Goal: Task Accomplishment & Management: Complete application form

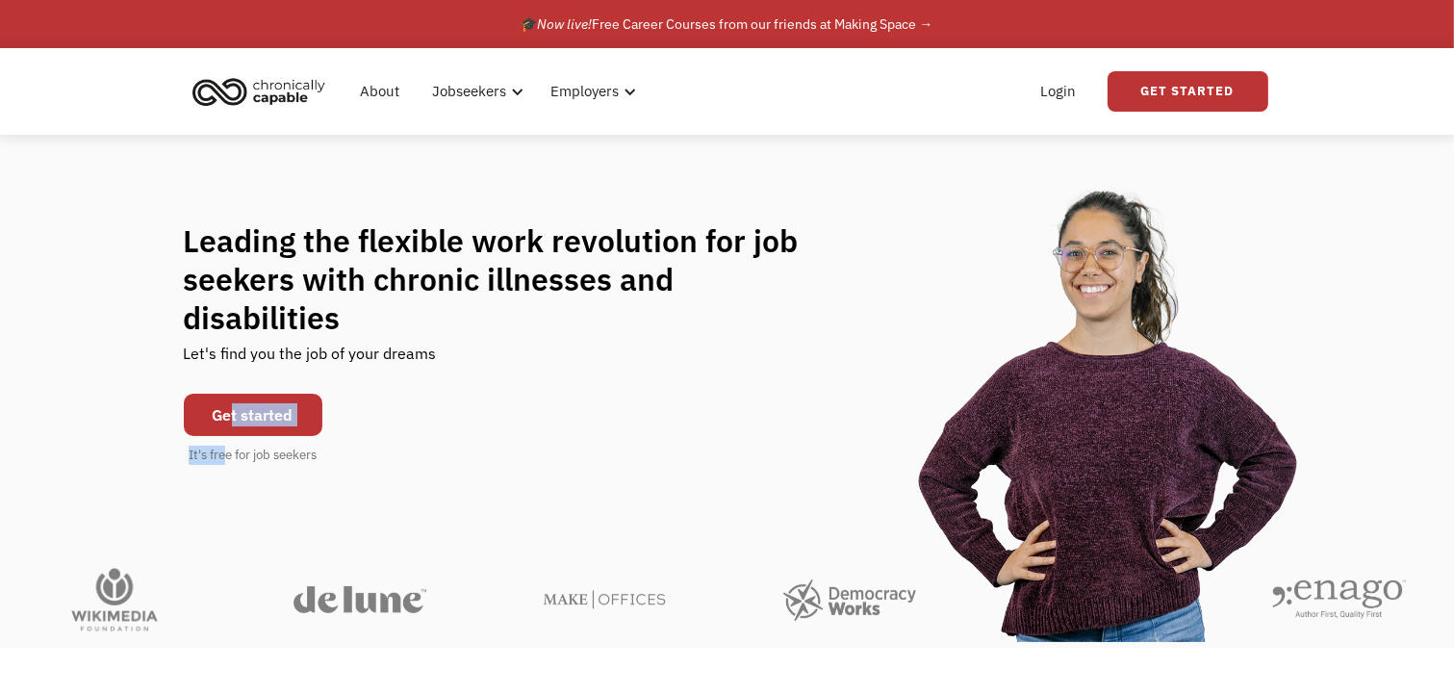
drag, startPoint x: 226, startPoint y: 424, endPoint x: 228, endPoint y: 382, distance: 42.4
click at [228, 384] on div "Get started It's free for job seekers" at bounding box center [253, 424] width 139 height 81
click at [228, 394] on link "Get started" at bounding box center [253, 415] width 139 height 42
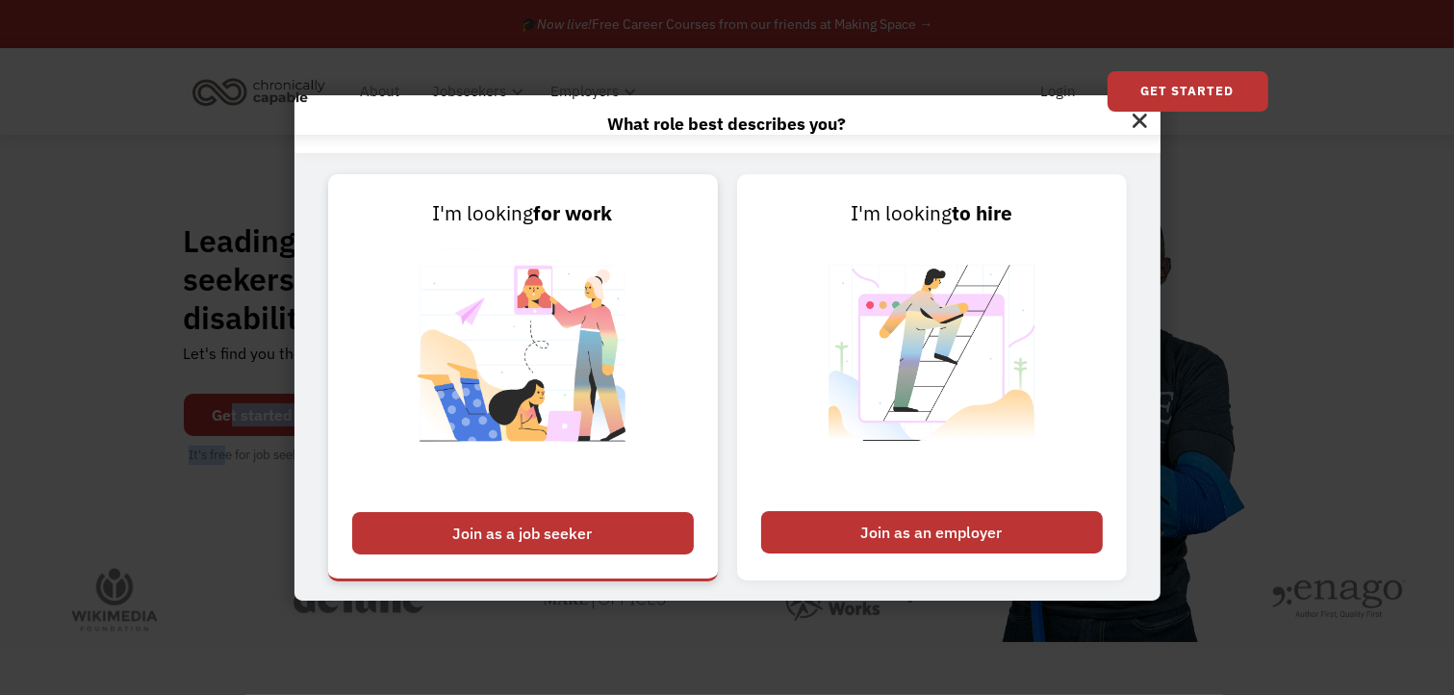
click at [586, 547] on div "Join as a job seeker" at bounding box center [523, 533] width 342 height 42
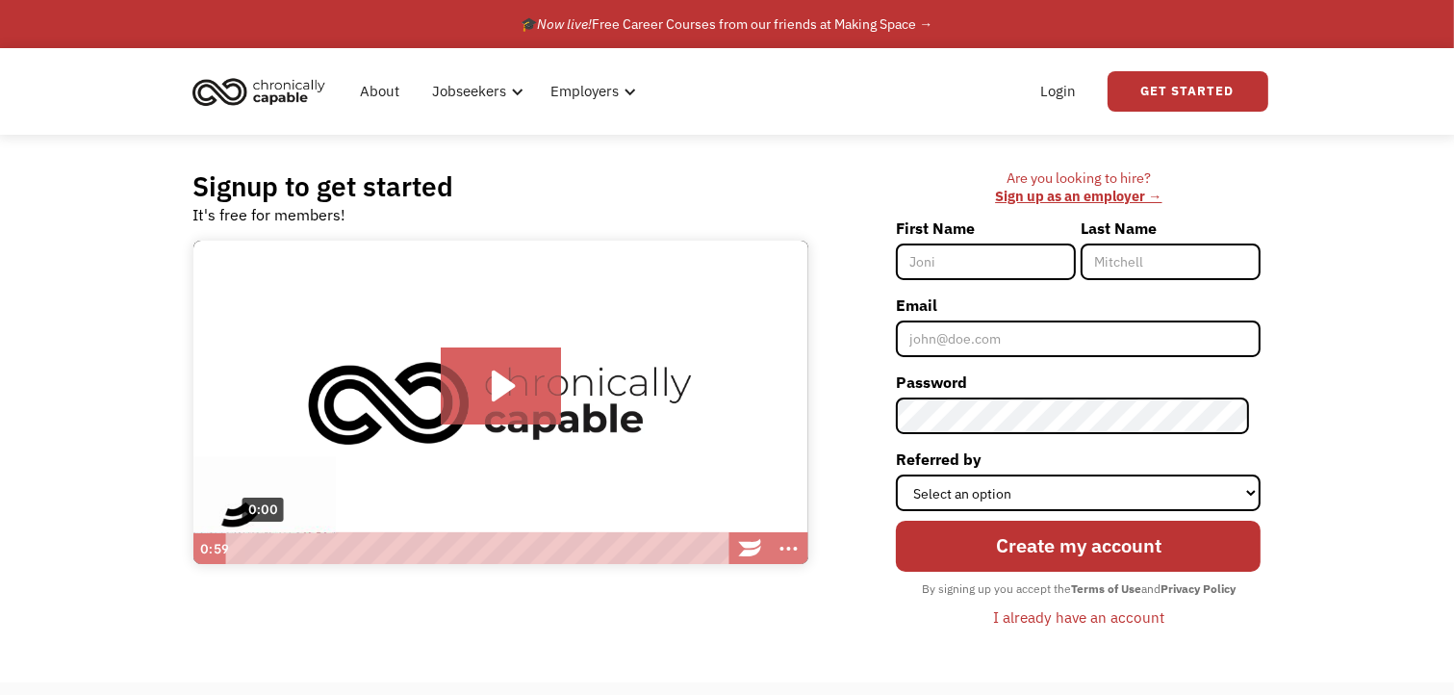
type input "k"
type input "Kelly"
click at [1158, 268] on input "Last Name" at bounding box center [1170, 261] width 180 height 37
type input "Perez"
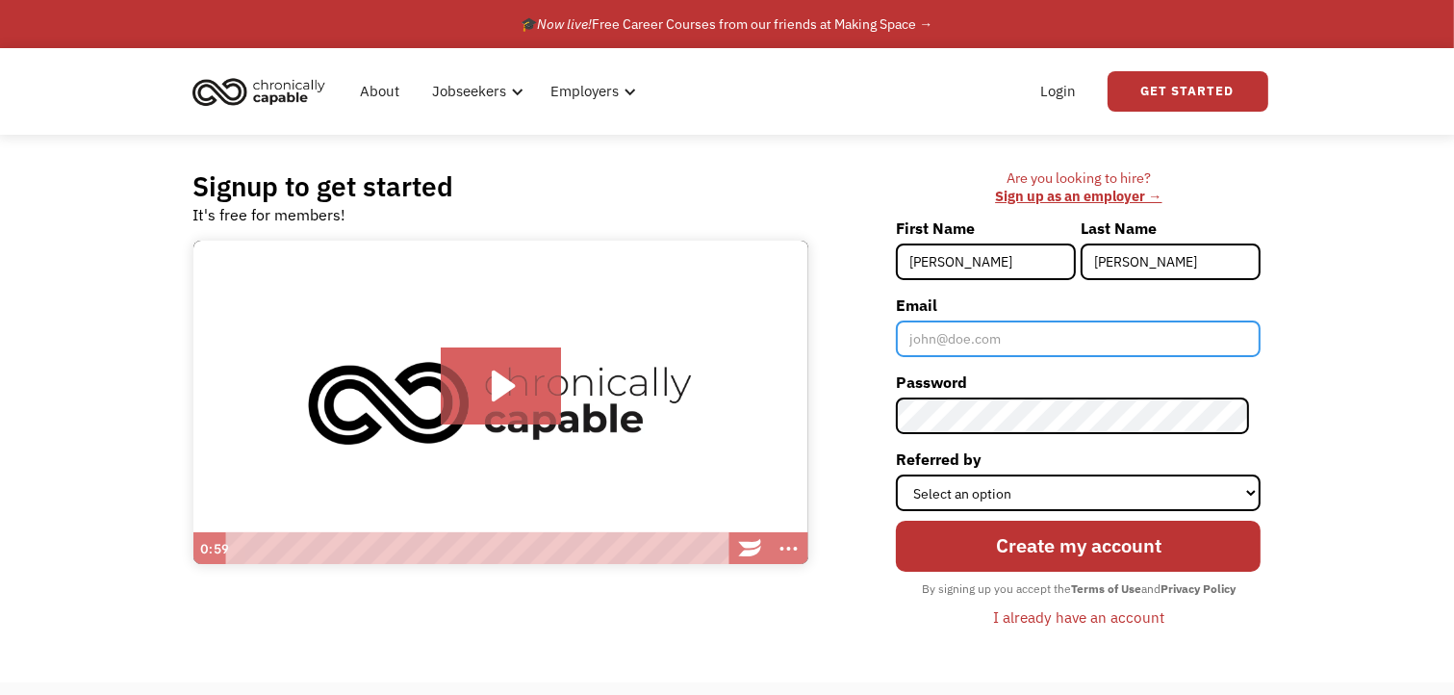
click at [1072, 333] on input "Email" at bounding box center [1078, 338] width 365 height 37
type input "Kellyxperez@outlook.com"
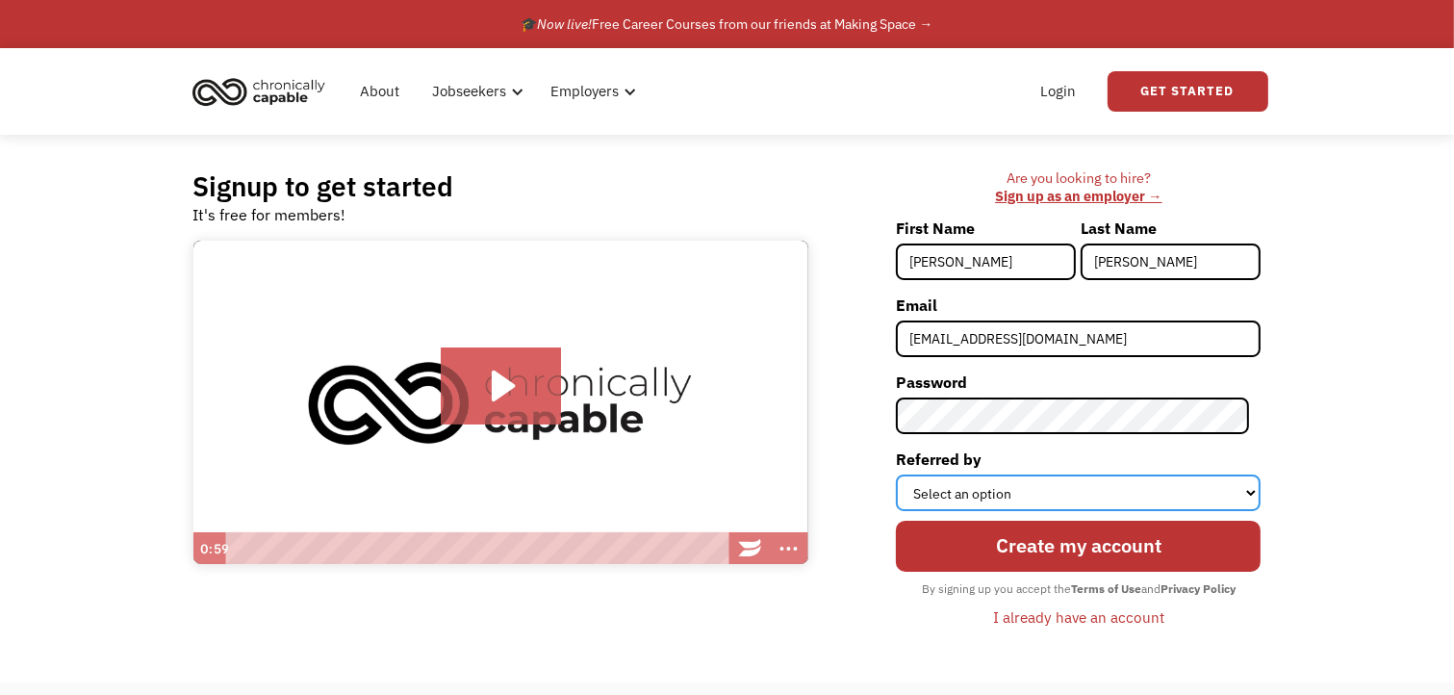
click at [963, 500] on select "Select an option Instagram Facebook Twitter Search Engine News Article Word of …" at bounding box center [1078, 492] width 365 height 37
select select "Other"
click at [907, 474] on select "Select an option Instagram Facebook Twitter Search Engine News Article Word of …" at bounding box center [1078, 492] width 365 height 37
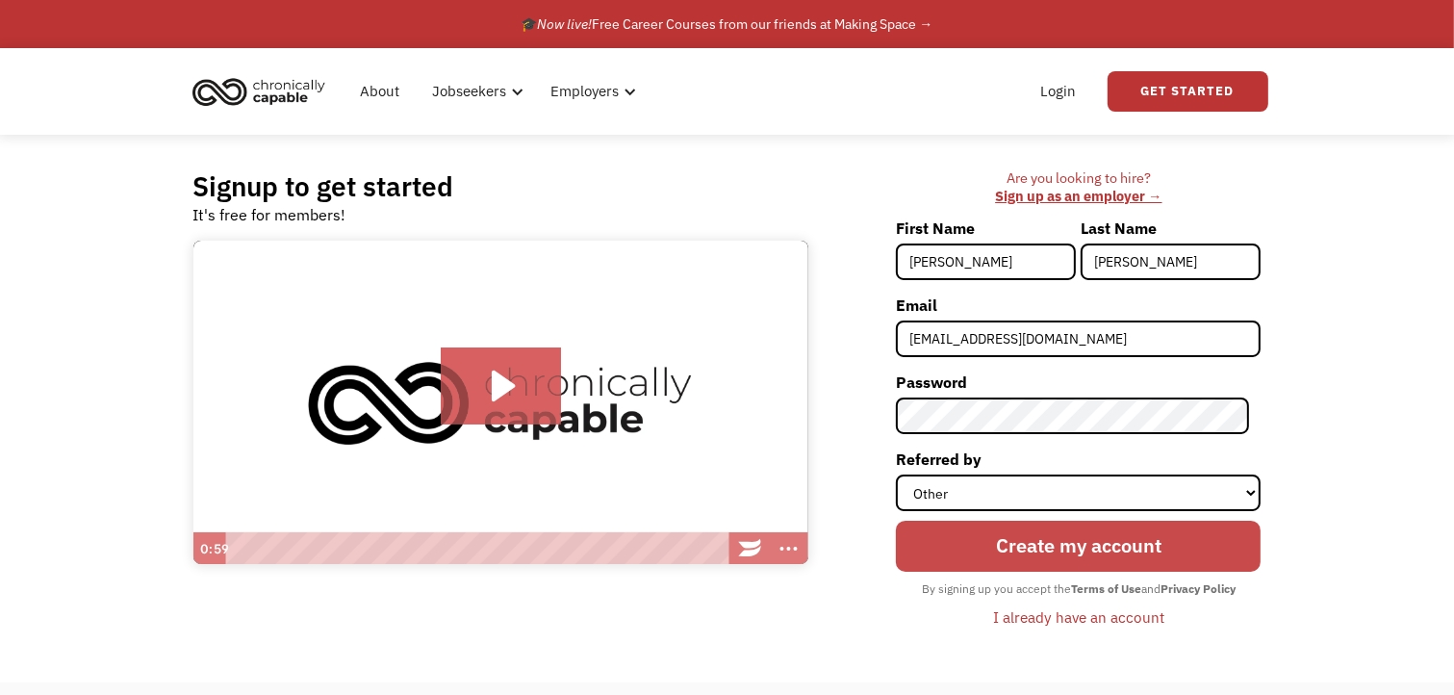
click at [1024, 538] on input "Create my account" at bounding box center [1078, 546] width 365 height 51
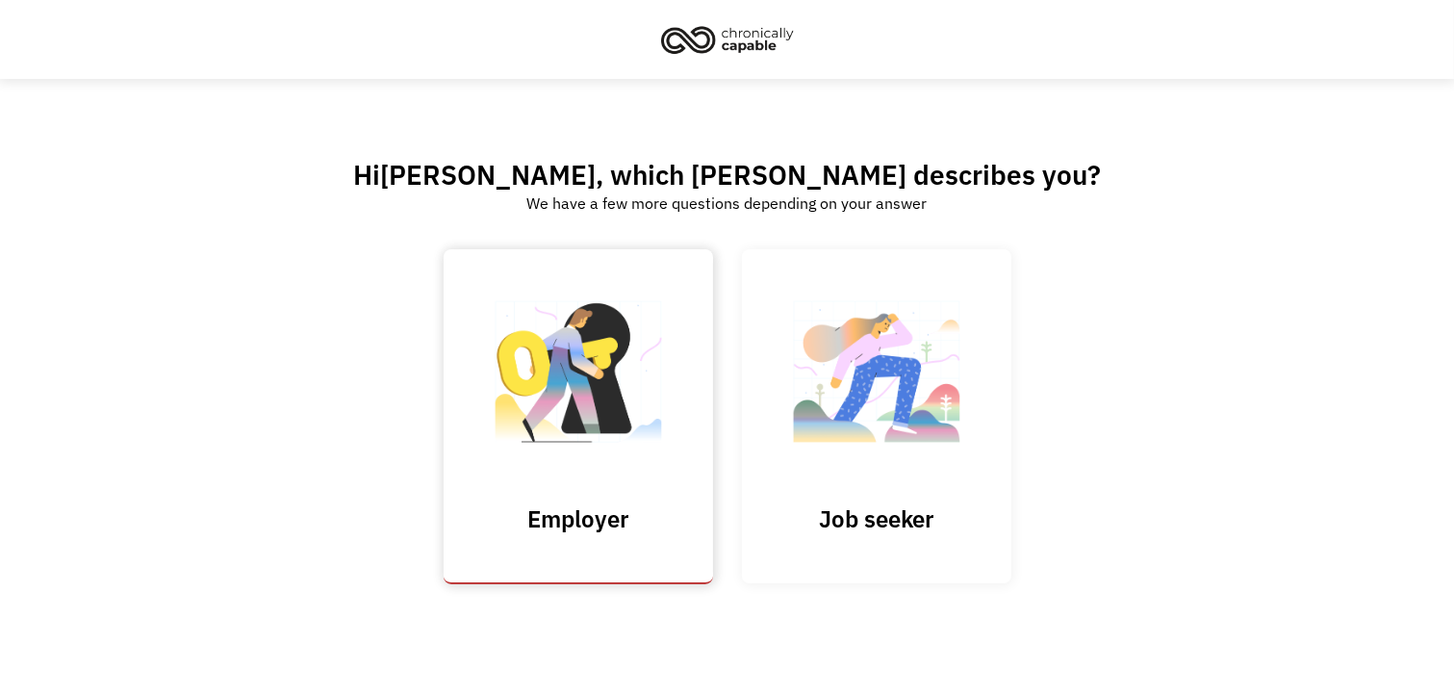
click at [573, 409] on input "Submit" at bounding box center [578, 416] width 269 height 335
type input "Please wait..."
click at [851, 397] on img at bounding box center [876, 382] width 192 height 188
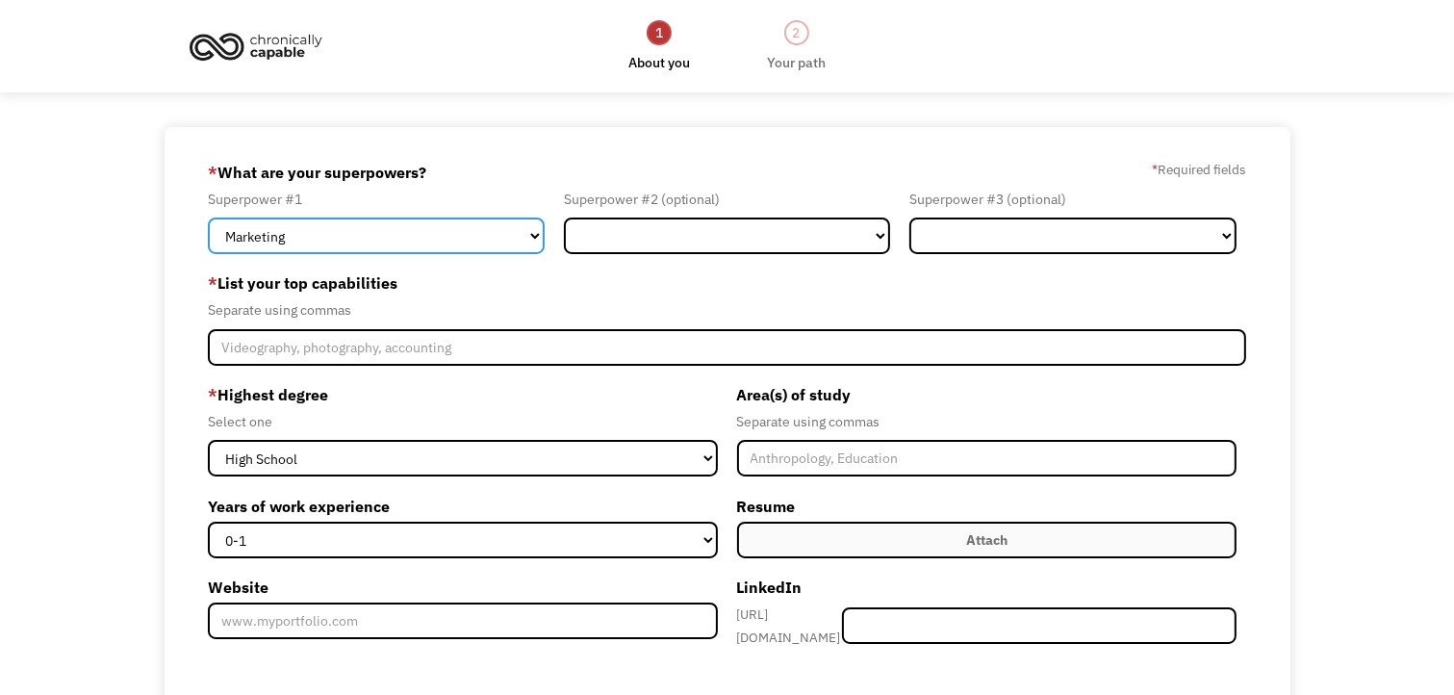
click at [477, 243] on select "Marketing Human Resources Finance Technology Operations Sales Industrial & Manu…" at bounding box center [376, 235] width 337 height 37
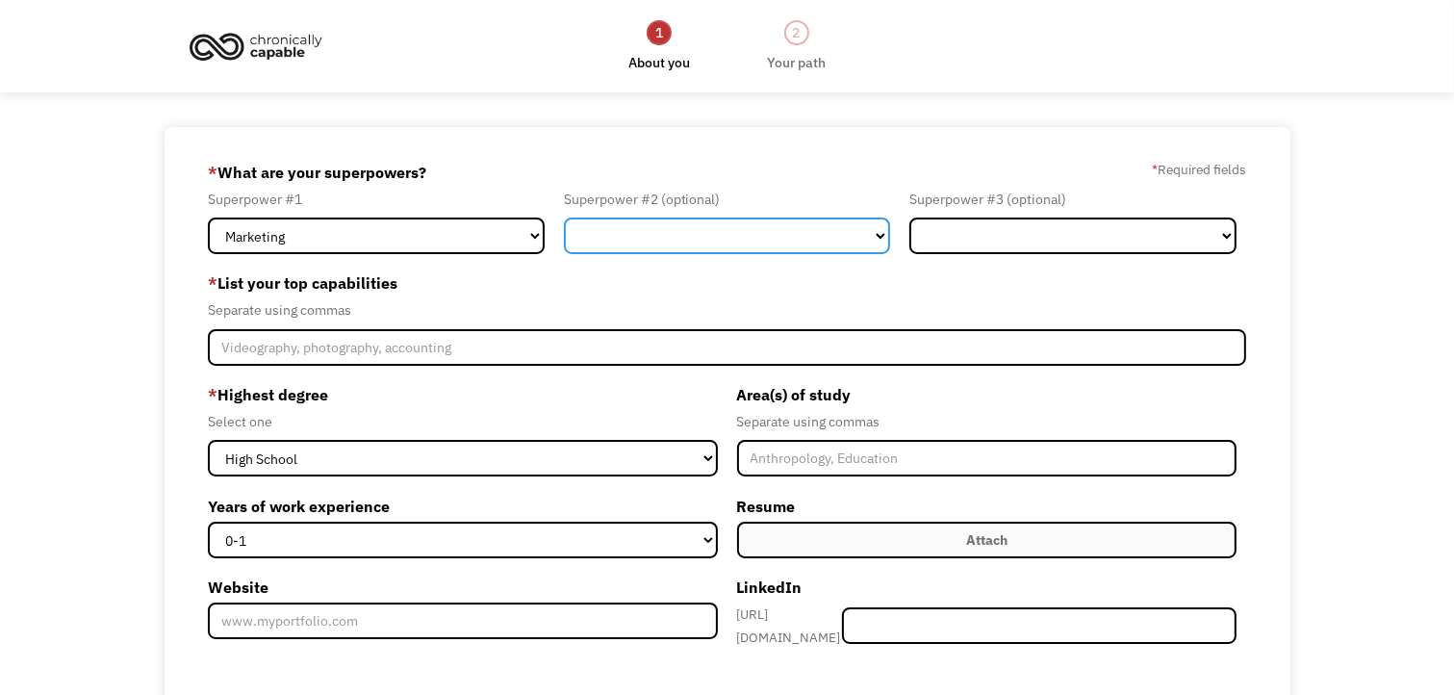
click at [675, 229] on select "Marketing Human Resources Finance Technology Operations Sales Industrial & Manu…" at bounding box center [727, 235] width 327 height 37
select select "Customer Service"
click at [564, 217] on select "Marketing Human Resources Finance Technology Operations Sales Industrial & Manu…" at bounding box center [727, 235] width 327 height 37
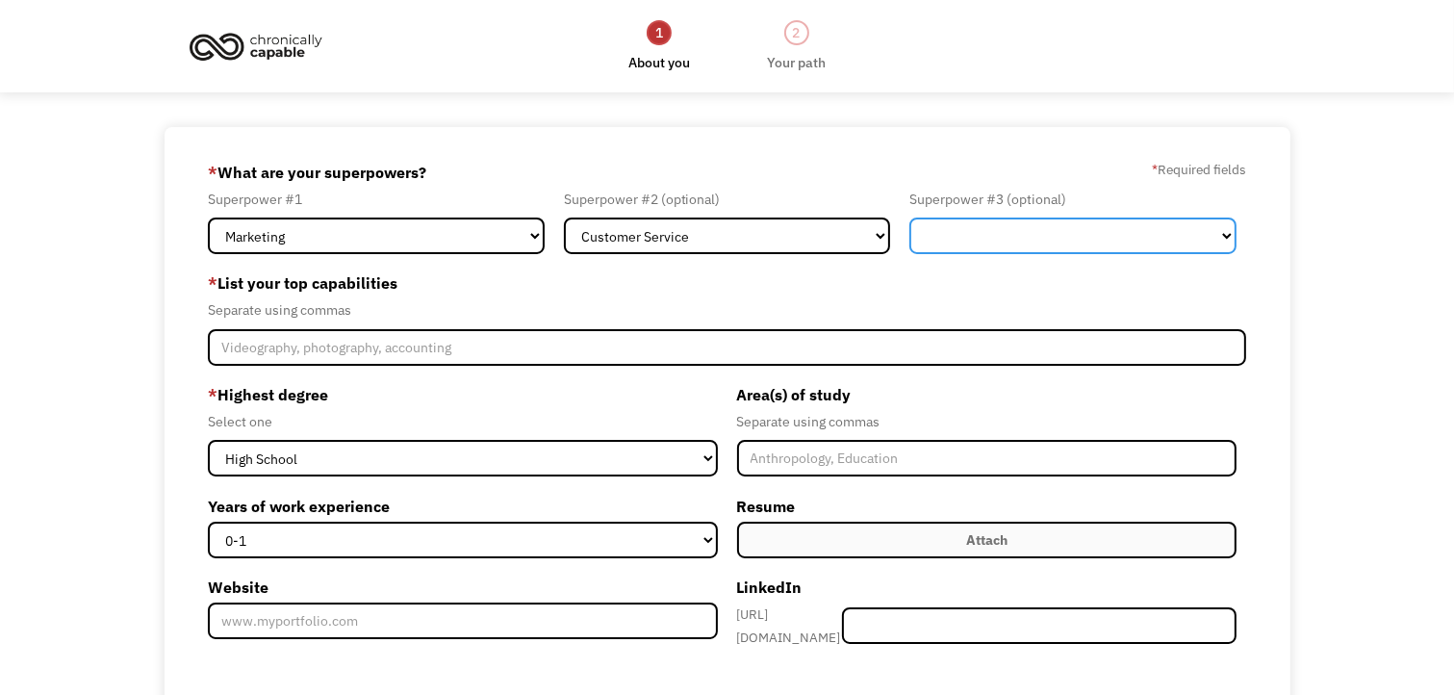
click at [962, 253] on select "Marketing Human Resources Finance Technology Operations Sales Industrial & Manu…" at bounding box center [1072, 235] width 327 height 37
select select "Design"
click at [909, 217] on select "Marketing Human Resources Finance Technology Operations Sales Industrial & Manu…" at bounding box center [1072, 235] width 327 height 37
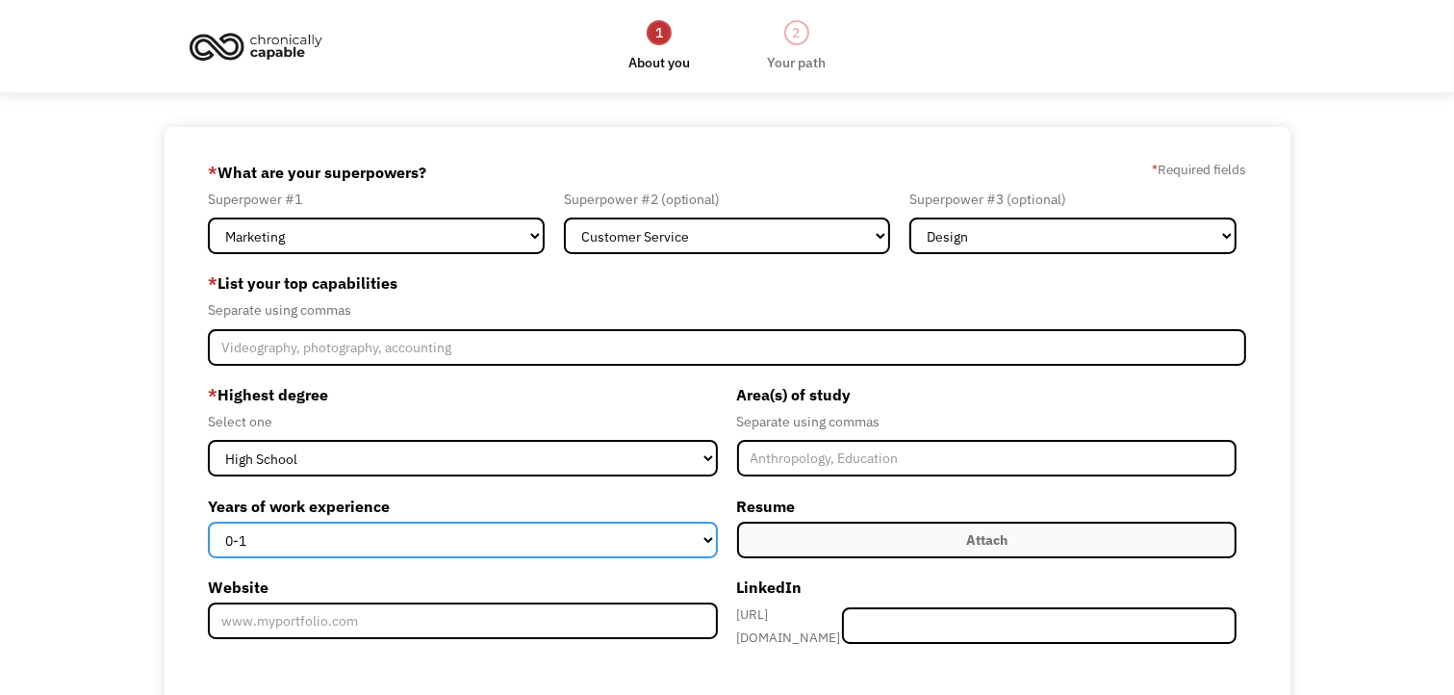
click at [540, 532] on select "0-1 2-4 5-10 11-15 15+" at bounding box center [463, 539] width 510 height 37
select select "5-10"
click at [208, 521] on select "0-1 2-4 5-10 11-15 15+" at bounding box center [463, 539] width 510 height 37
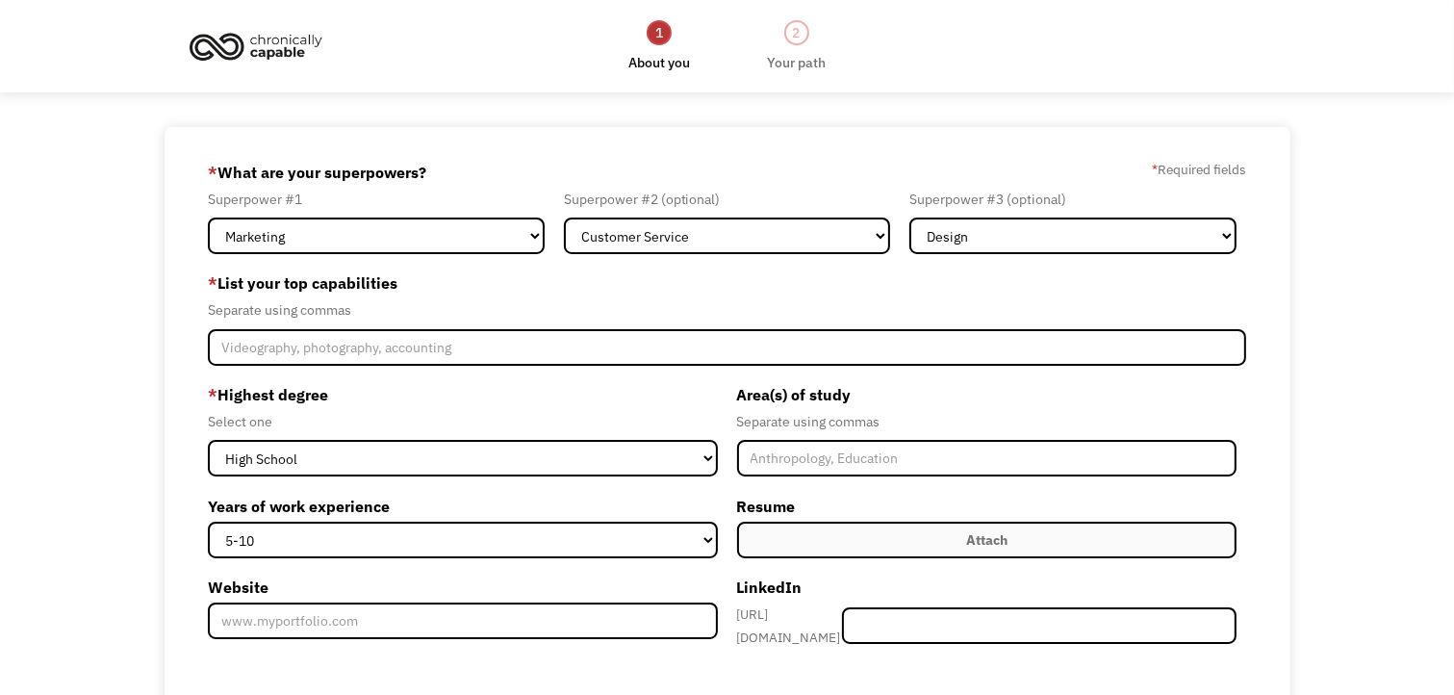
click at [201, 631] on div "68bb73397a88bf8f2ed34078 [EMAIL_ADDRESS][DOMAIN_NAME] [PERSON_NAME] Other * Wha…" at bounding box center [728, 540] width 1126 height 826
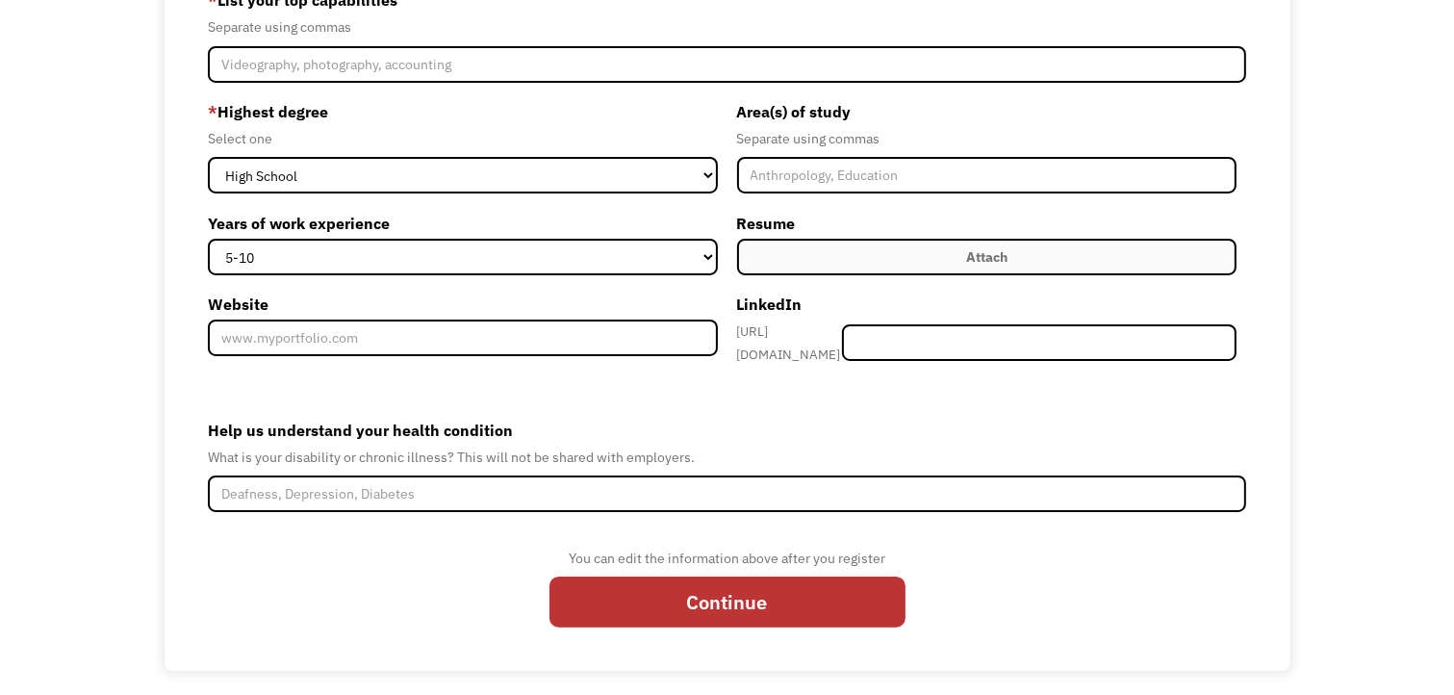
scroll to position [284, 0]
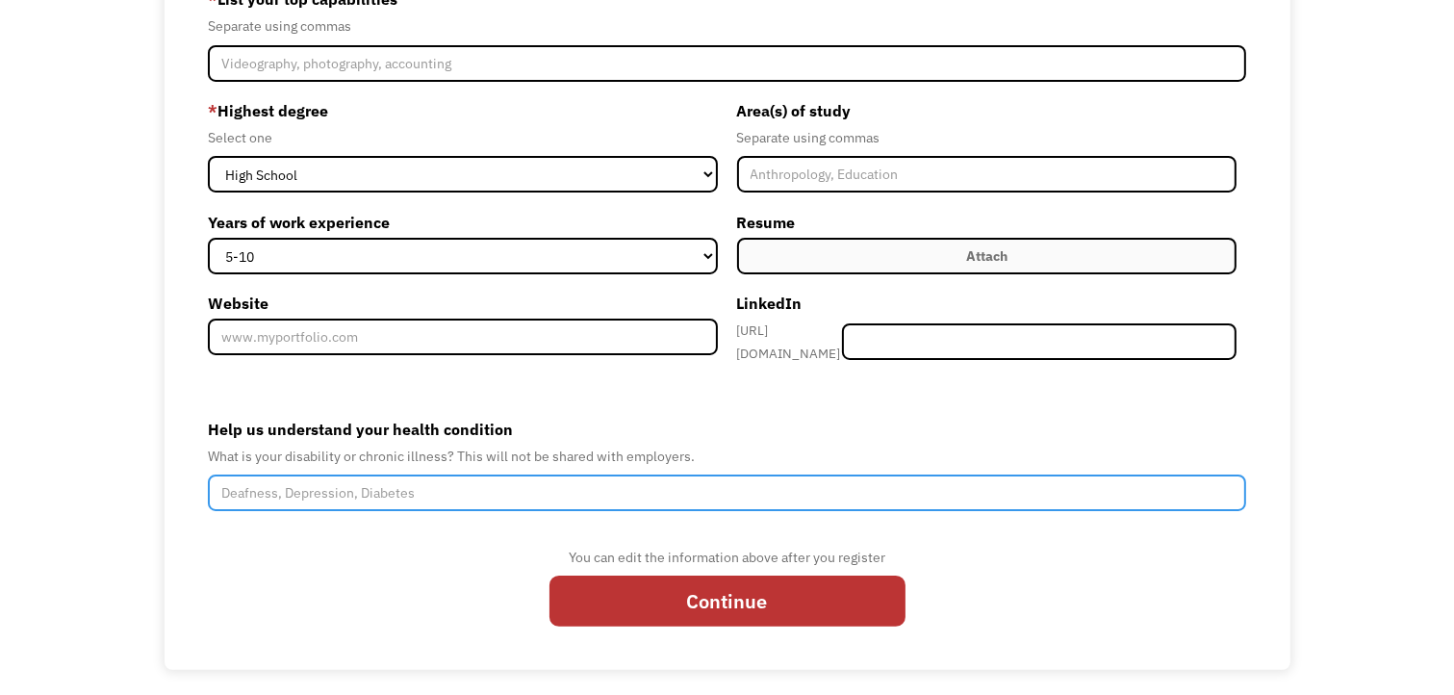
click at [327, 474] on input "Help us understand your health condition" at bounding box center [727, 492] width 1038 height 37
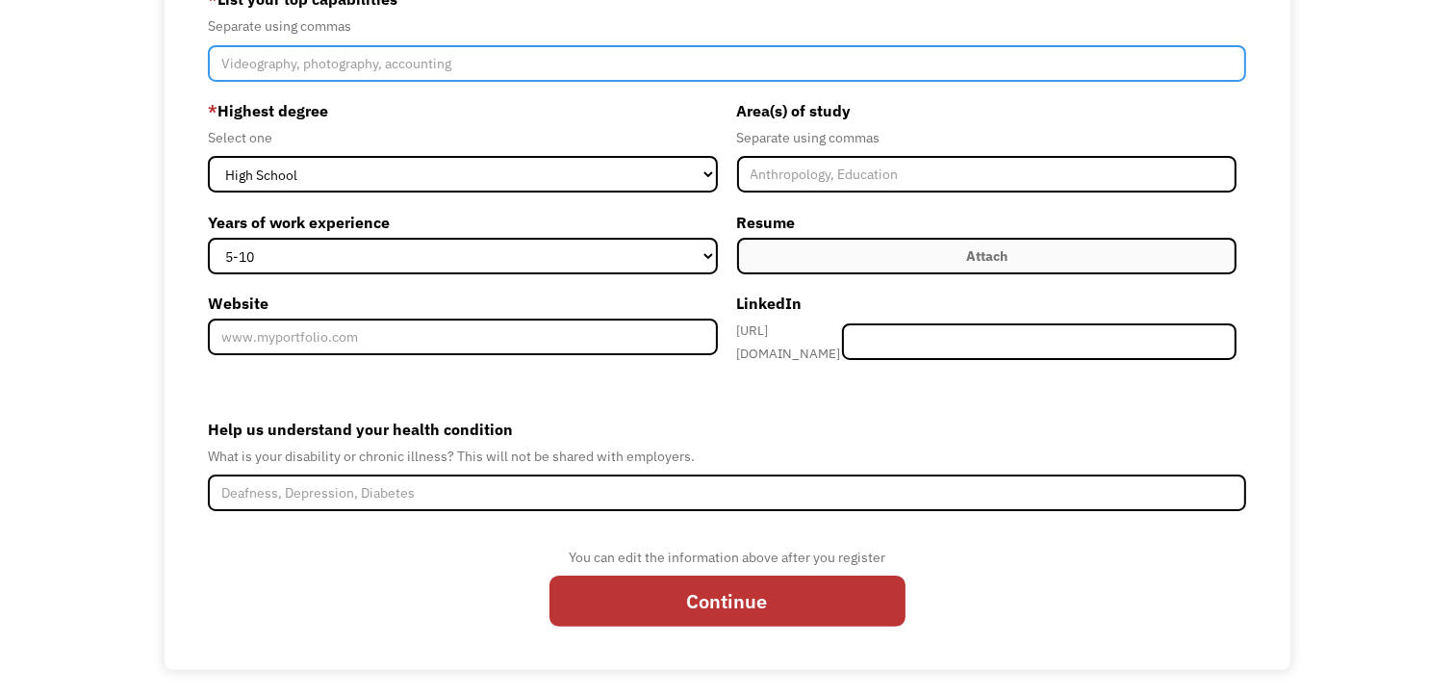
click at [650, 70] on input "Member-Create-Step1" at bounding box center [727, 63] width 1038 height 37
